Goal: Information Seeking & Learning: Learn about a topic

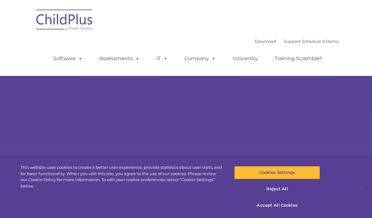
type input ""
select select "MEDIUM"
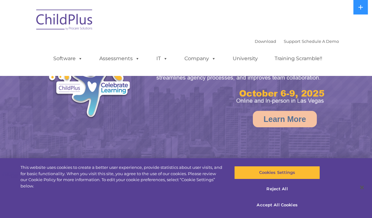
select select "MEDIUM"
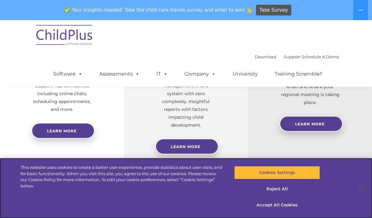
scroll to position [290, 0]
click at [289, 196] on button "Reject All" at bounding box center [276, 188] width 85 height 13
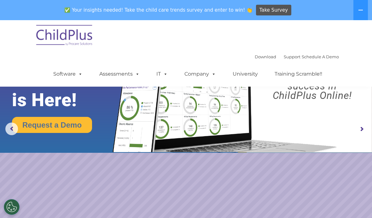
scroll to position [0, 0]
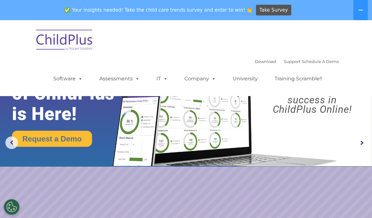
click at [74, 79] on link "Software" at bounding box center [68, 78] width 42 height 13
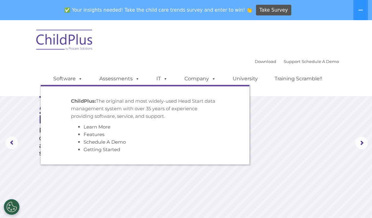
click at [142, 74] on link "Assessments" at bounding box center [119, 78] width 53 height 13
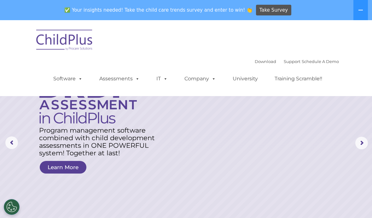
click at [349, 48] on nav "Download Support | Schedule A Demo  MENU MENU Software ChildPlus: The original…" at bounding box center [186, 58] width 372 height 76
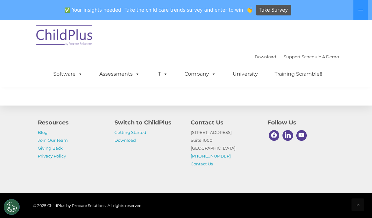
scroll to position [753, 0]
click at [359, 7] on button at bounding box center [360, 10] width 14 height 20
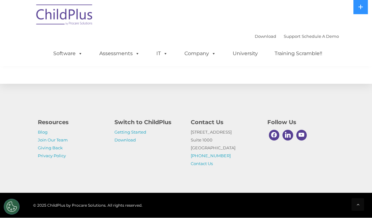
scroll to position [755, 0]
